Goal: Transaction & Acquisition: Purchase product/service

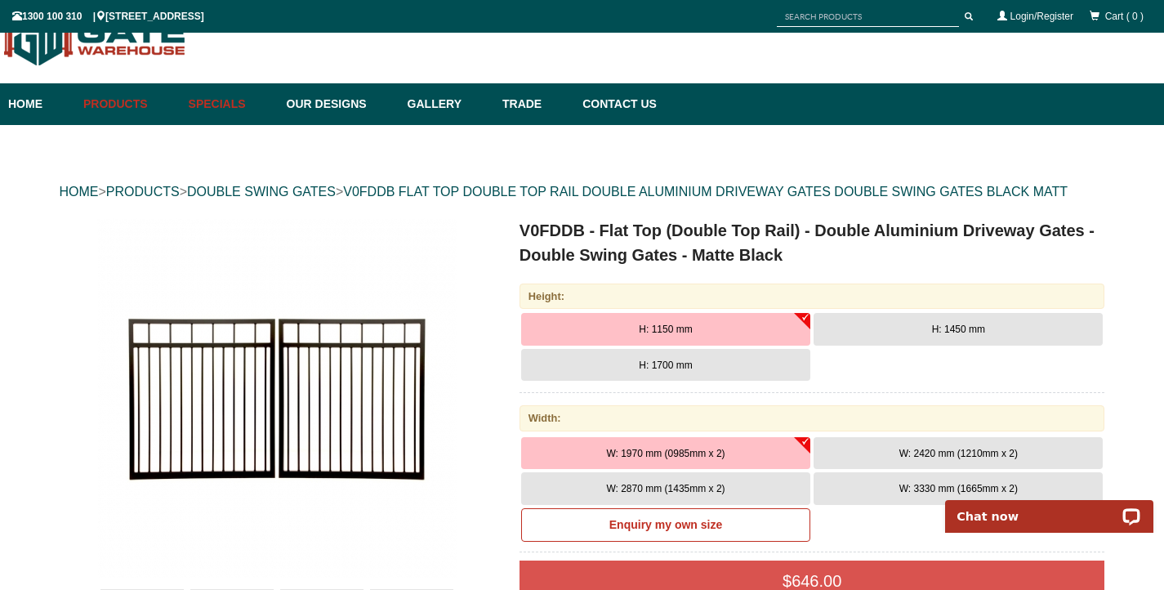
click at [217, 108] on link "Specials" at bounding box center [230, 104] width 98 height 42
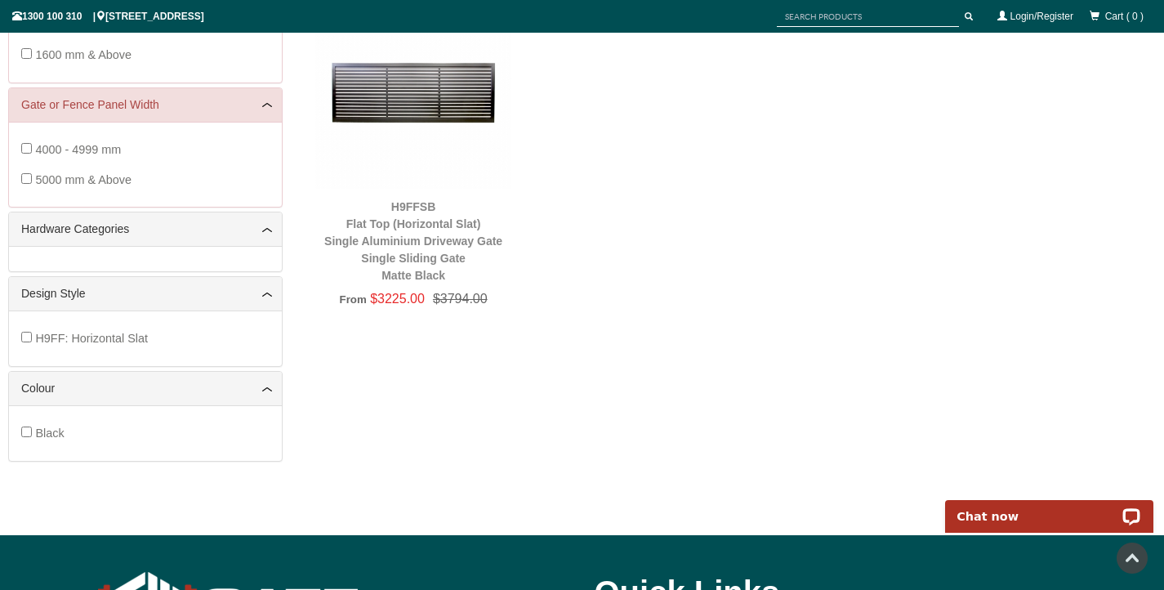
scroll to position [127, 0]
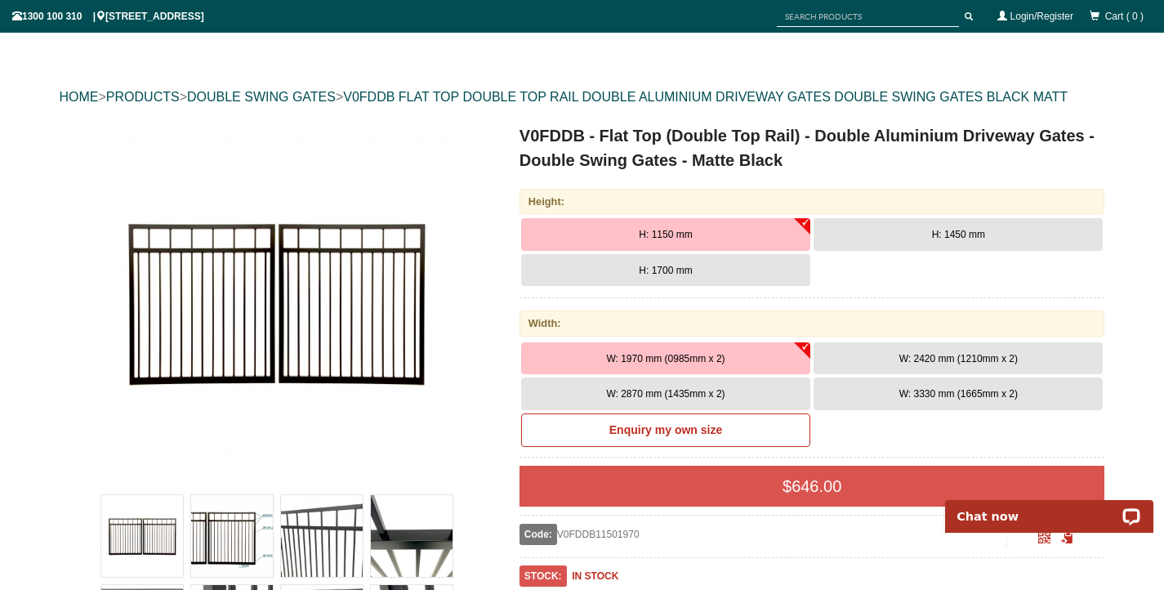
scroll to position [143, 0]
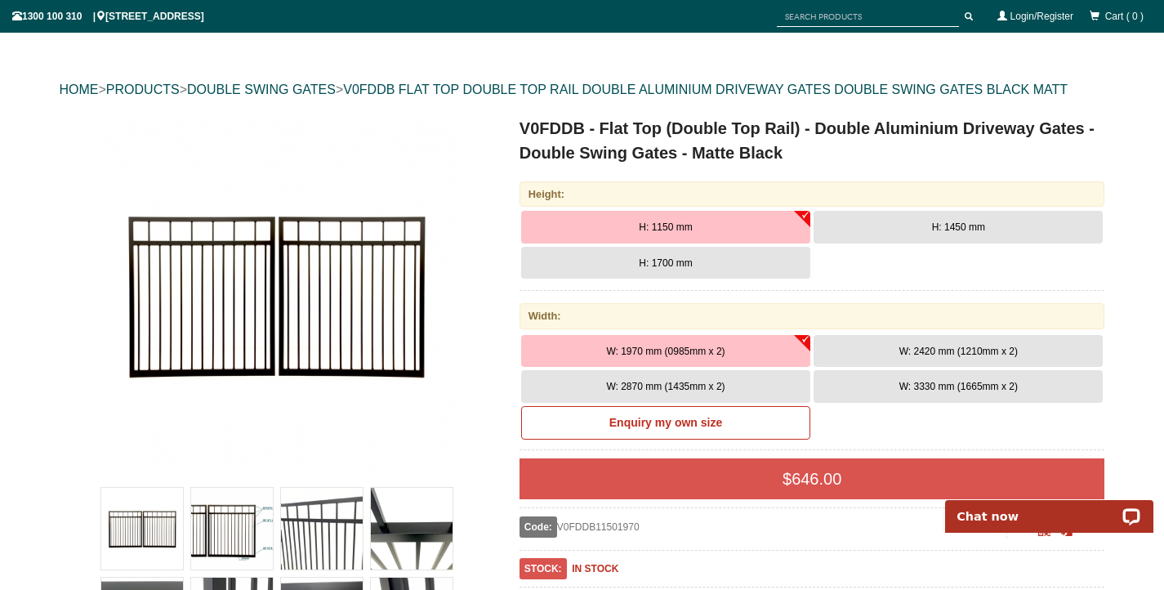
click at [853, 388] on button "W: 3330 mm (1665mm x 2)" at bounding box center [958, 386] width 289 height 33
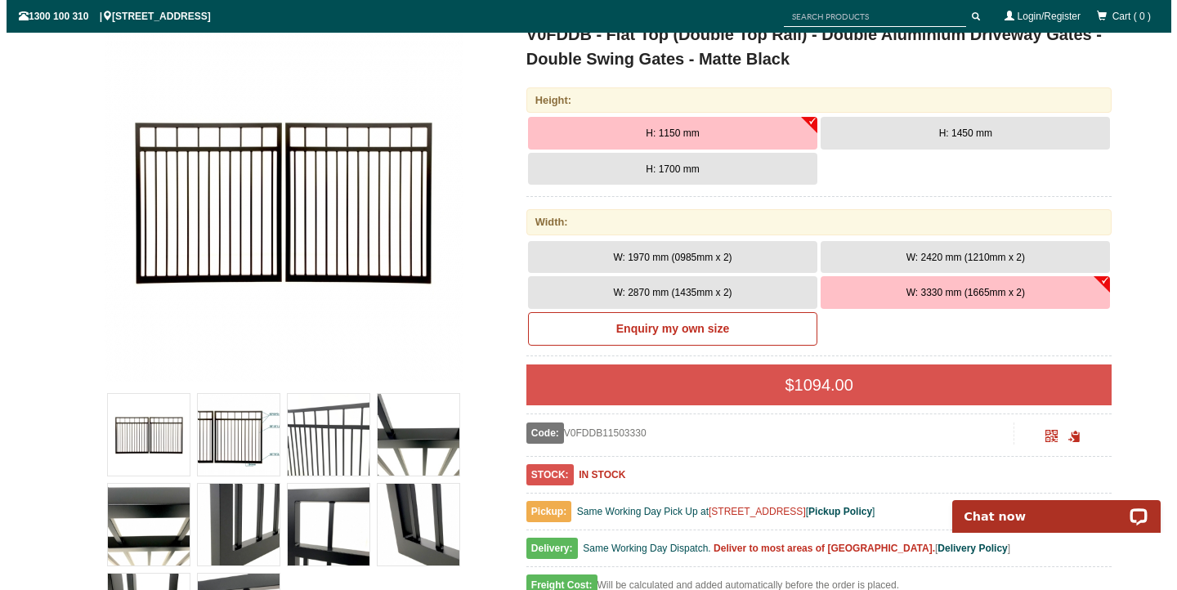
scroll to position [286, 0]
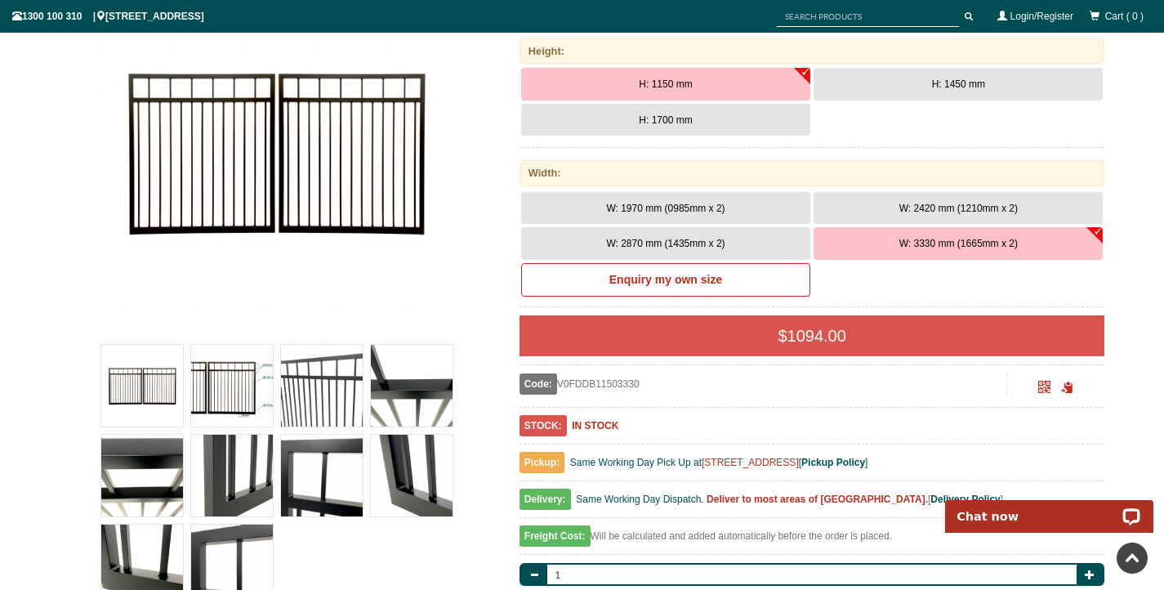
click at [341, 406] on img at bounding box center [322, 386] width 82 height 82
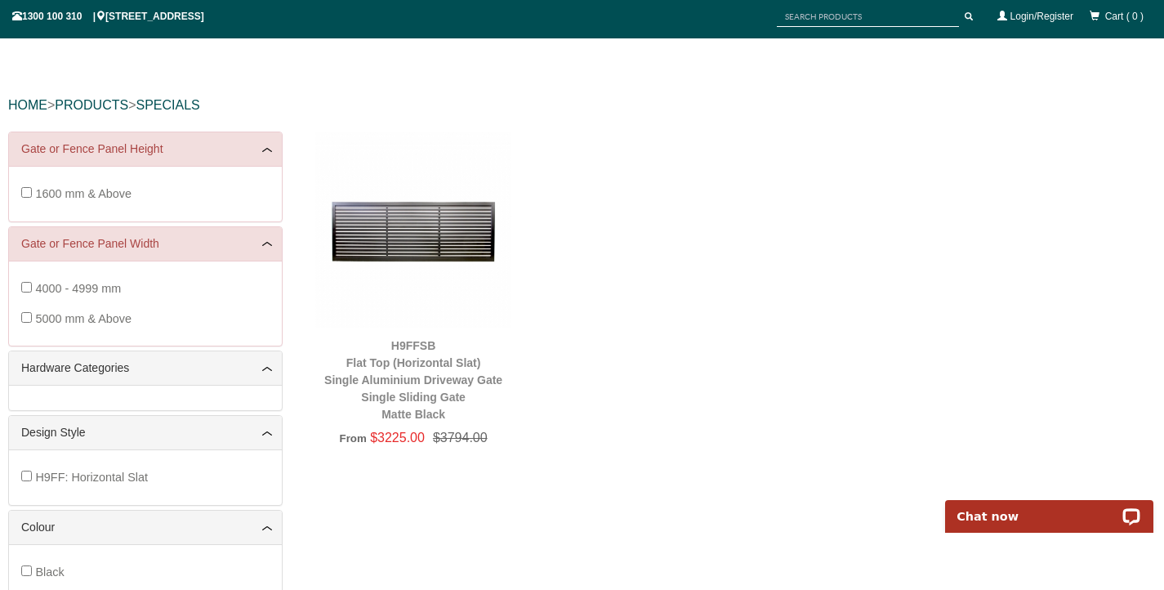
click at [31, 196] on div "1600 mm & Above" at bounding box center [145, 194] width 248 height 30
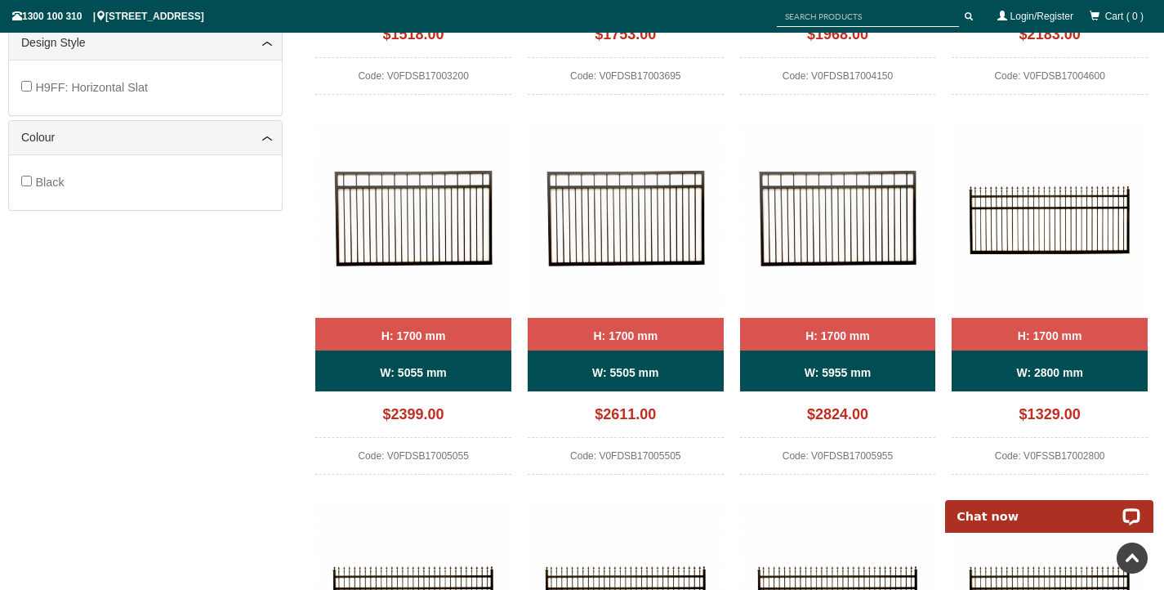
scroll to position [507, 0]
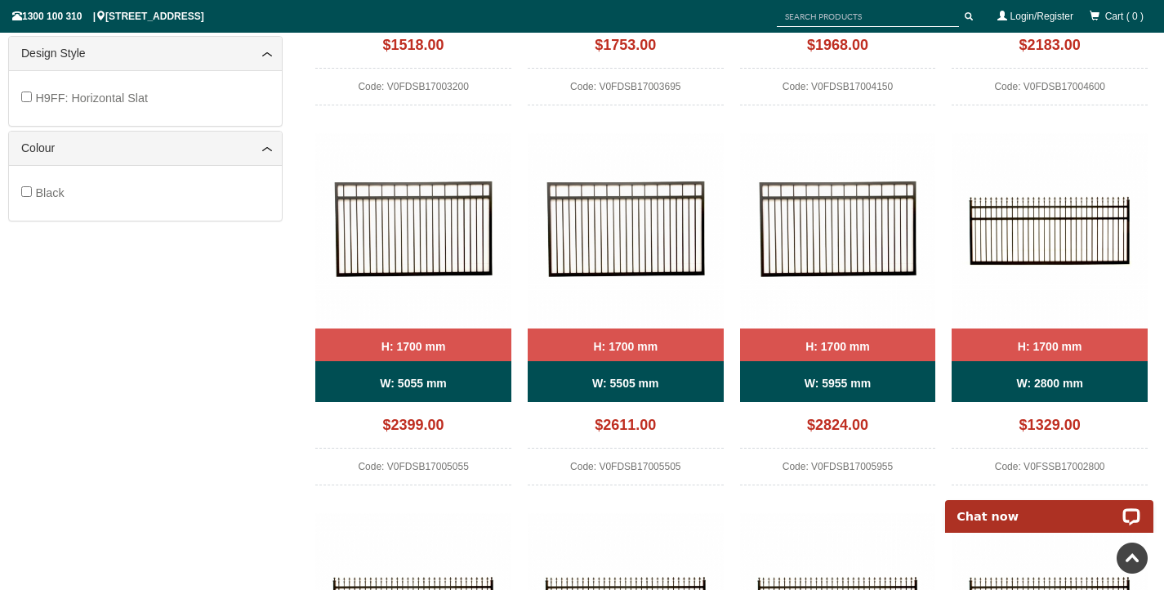
click at [401, 343] on b "H: 1700 mm" at bounding box center [414, 346] width 65 height 13
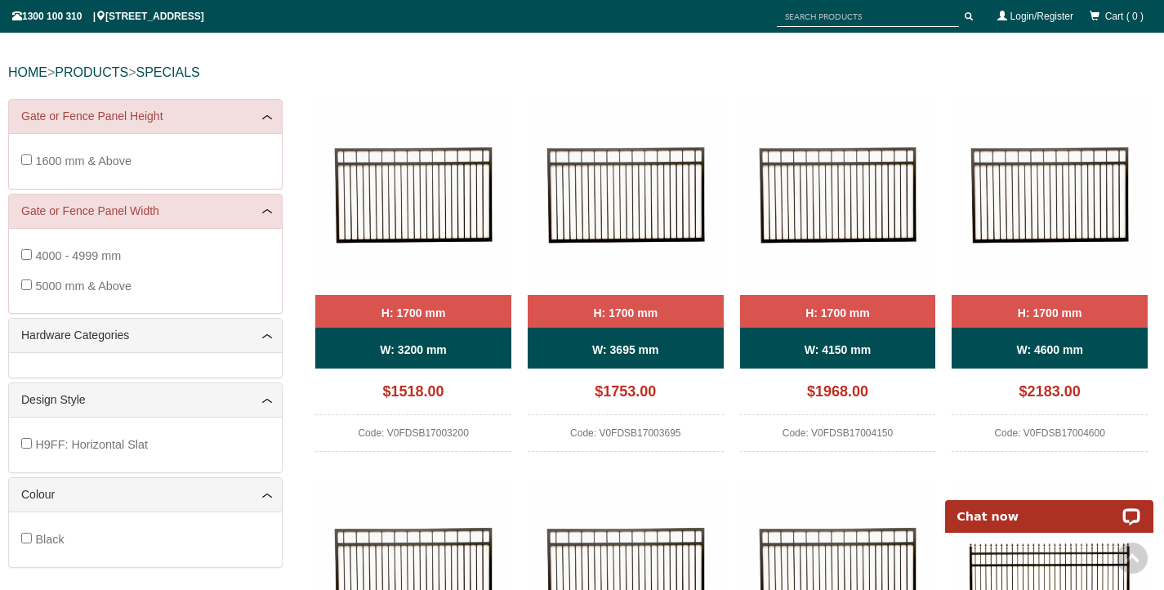
scroll to position [45, 0]
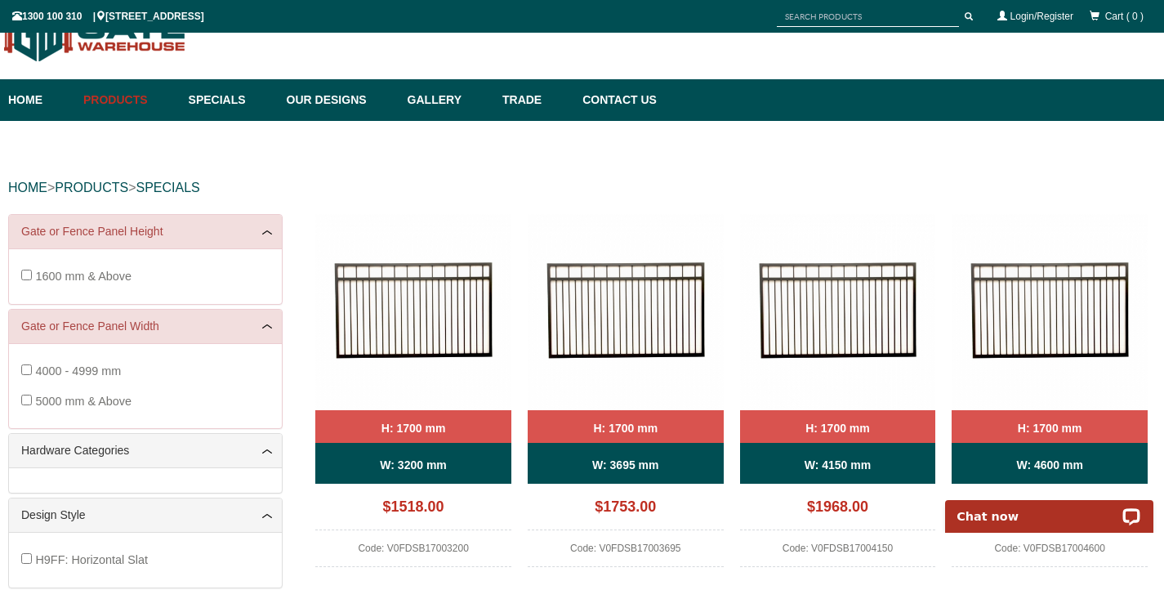
click at [629, 430] on b "H: 1700 mm" at bounding box center [625, 428] width 65 height 13
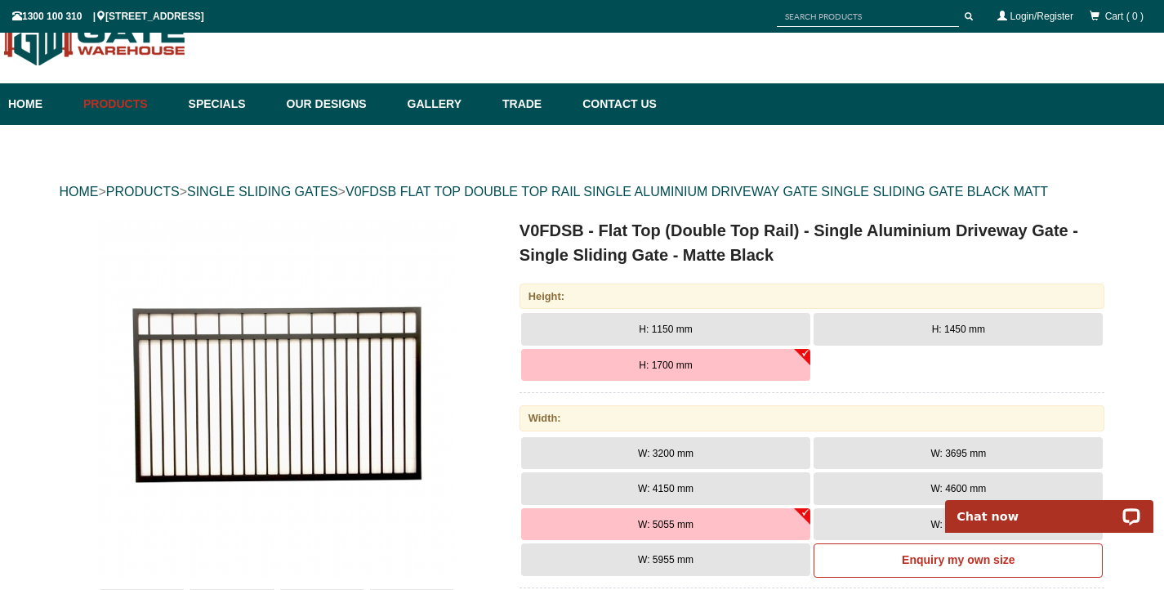
click at [619, 325] on button "H: 1150 mm" at bounding box center [665, 329] width 289 height 33
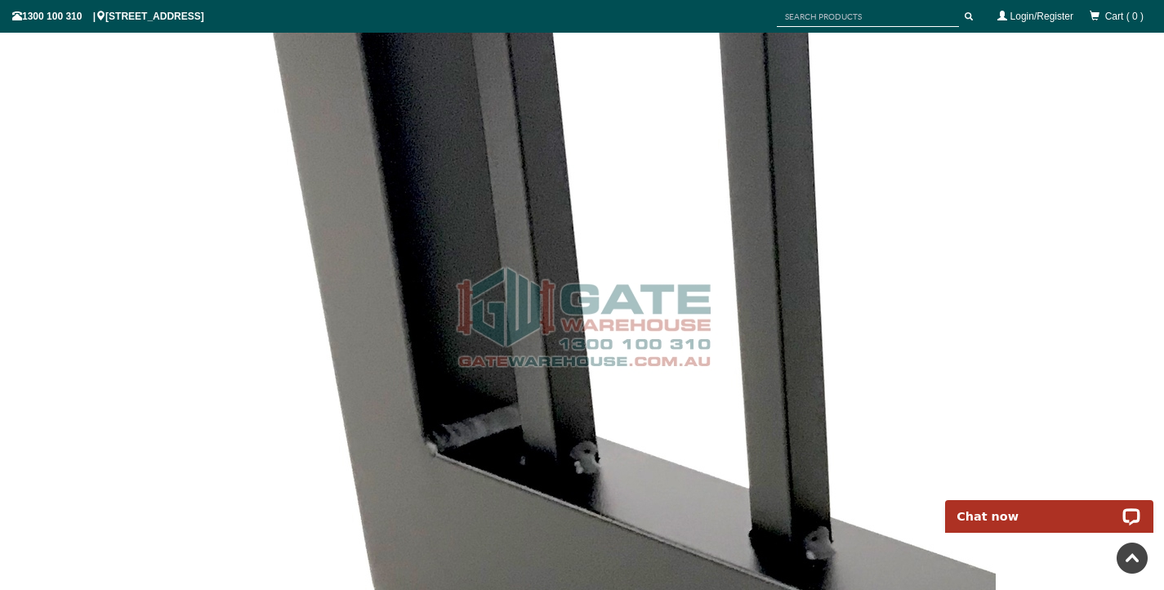
scroll to position [6126, 0]
